Goal: Navigation & Orientation: Find specific page/section

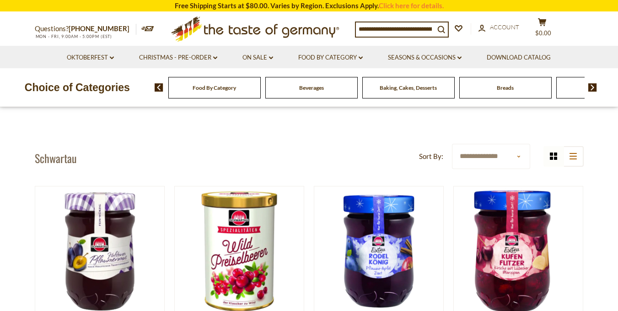
click at [206, 81] on div "Food By Category" at bounding box center [214, 88] width 92 height 22
click at [209, 86] on span "Food By Category" at bounding box center [214, 87] width 43 height 7
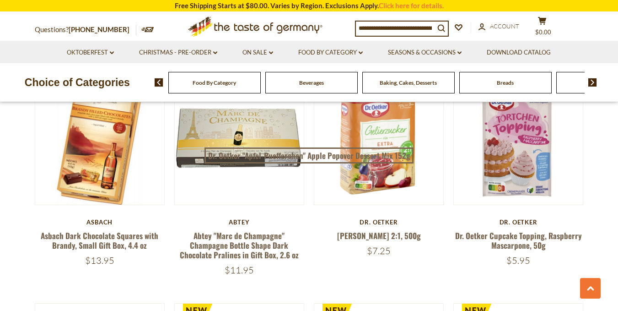
scroll to position [1693, 0]
click at [596, 83] on img at bounding box center [592, 82] width 9 height 8
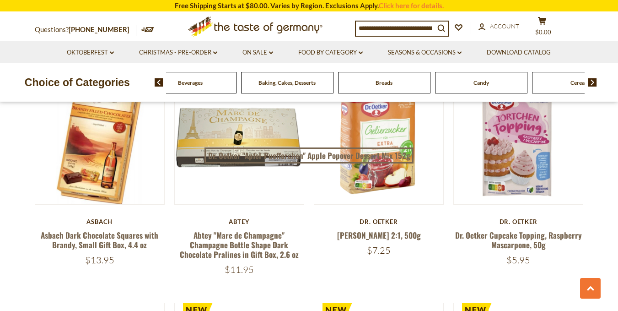
click at [596, 83] on img at bounding box center [592, 82] width 9 height 8
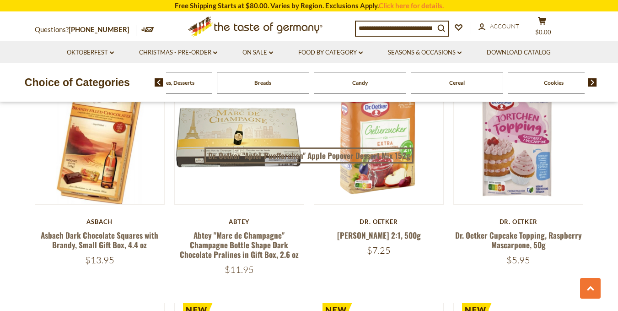
click at [596, 83] on img at bounding box center [592, 82] width 9 height 8
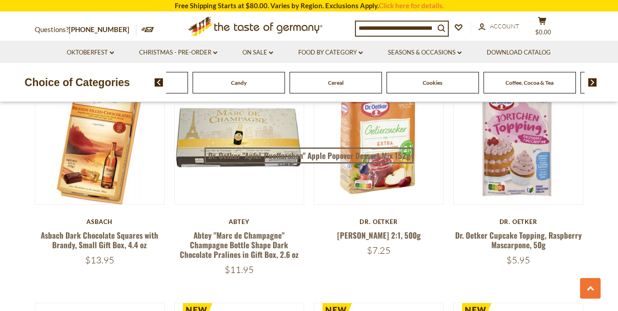
click at [596, 83] on img at bounding box center [592, 82] width 9 height 8
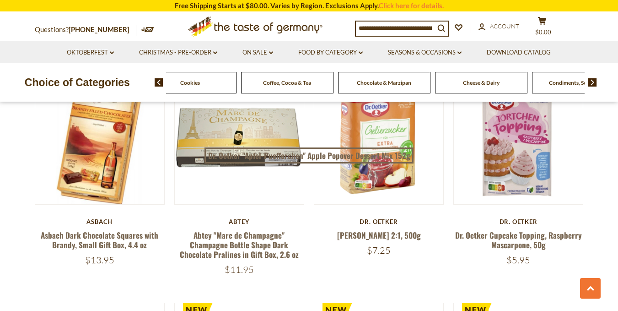
click at [596, 83] on img at bounding box center [592, 82] width 9 height 8
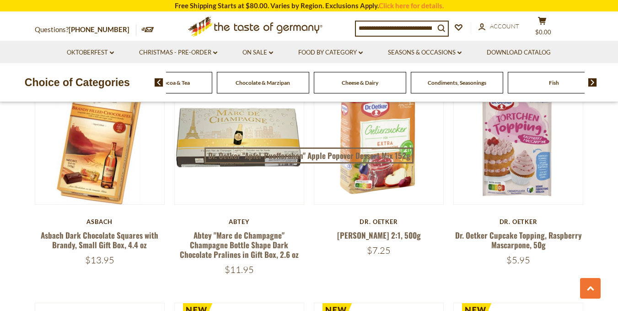
click at [596, 83] on img at bounding box center [592, 82] width 9 height 8
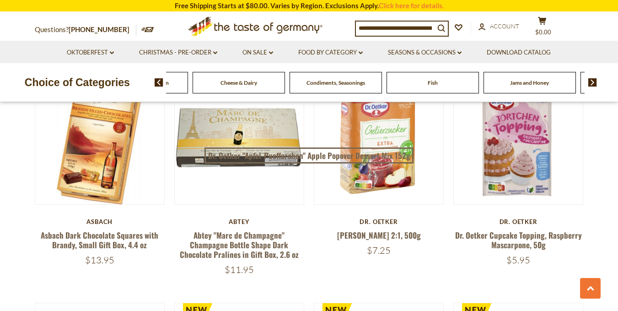
click at [596, 83] on img at bounding box center [592, 82] width 9 height 8
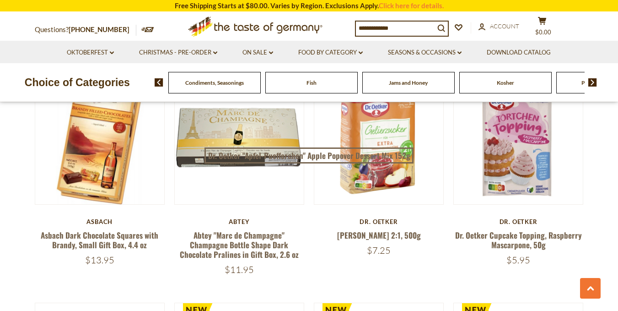
click at [403, 84] on span "Jams and Honey" at bounding box center [408, 82] width 39 height 7
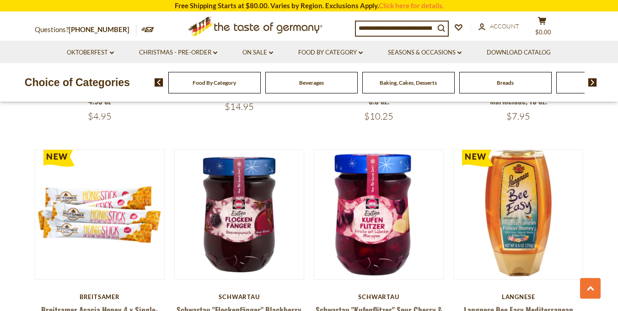
scroll to position [1556, 0]
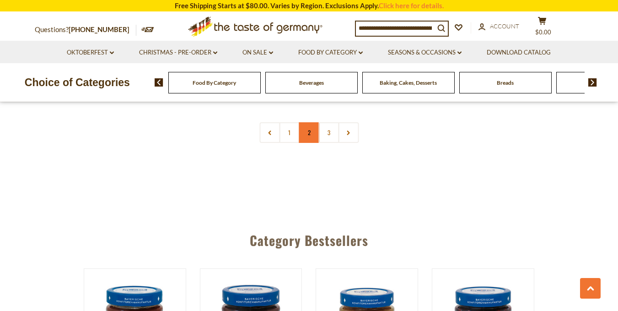
click at [305, 127] on link "2" at bounding box center [309, 132] width 21 height 21
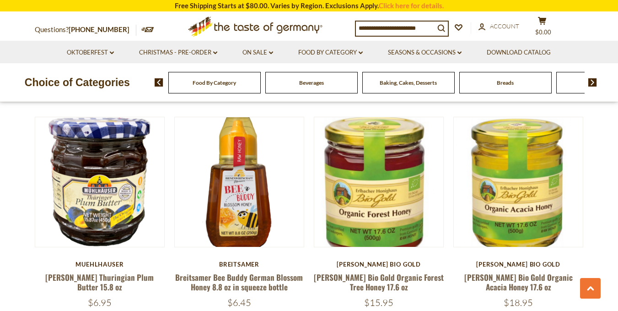
scroll to position [687, 0]
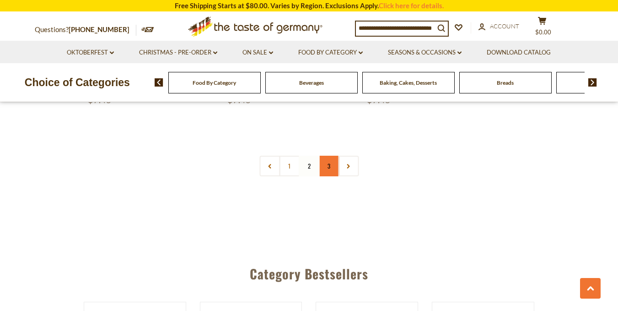
click at [325, 162] on link "3" at bounding box center [328, 166] width 21 height 21
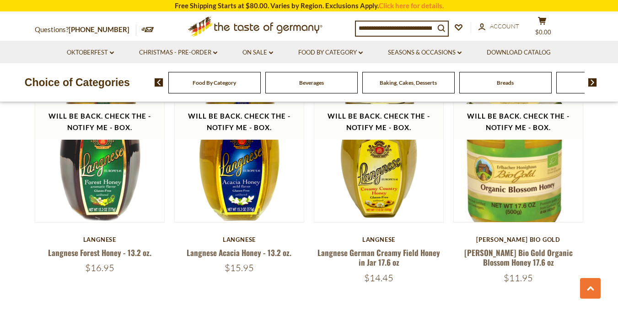
scroll to position [1739, 0]
